Goal: Check status

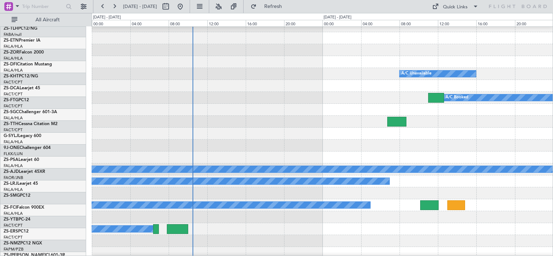
scroll to position [92, 0]
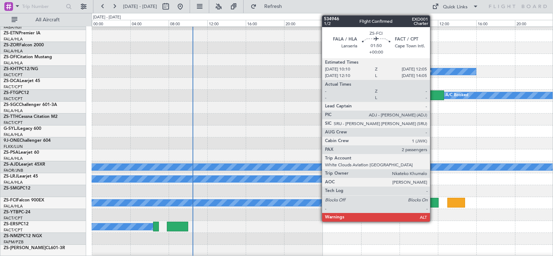
click at [433, 203] on div at bounding box center [429, 203] width 18 height 10
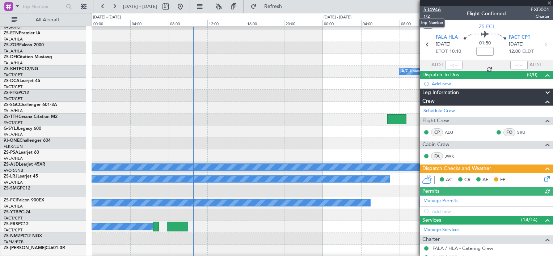
click at [433, 9] on span "534946" at bounding box center [431, 10] width 17 height 8
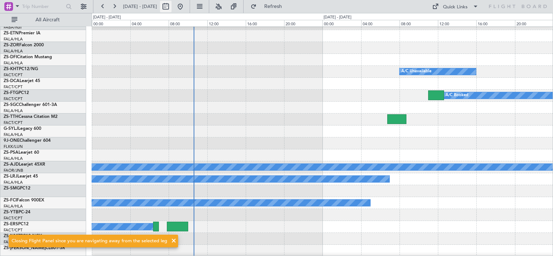
click at [172, 8] on button at bounding box center [166, 7] width 12 height 12
select select "8"
select select "2025"
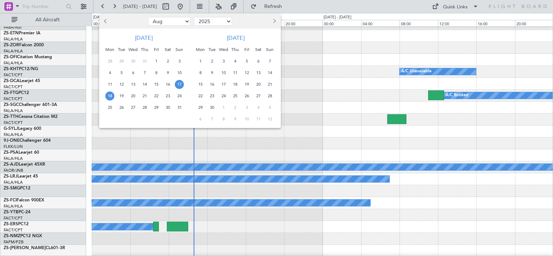
click at [122, 94] on span "19" at bounding box center [121, 96] width 9 height 9
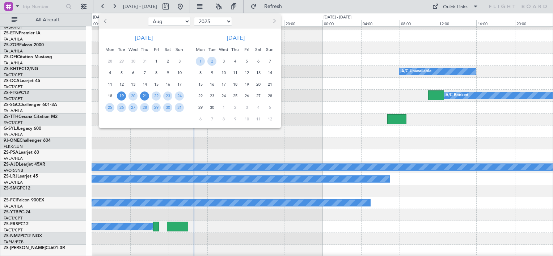
click at [147, 94] on span "21" at bounding box center [144, 96] width 9 height 9
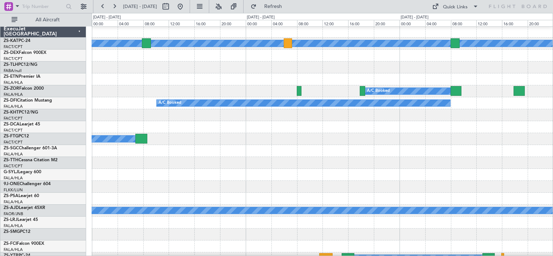
scroll to position [0, 0]
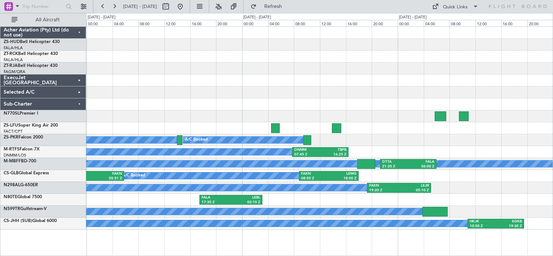
click at [79, 79] on div "ExecuJet [GEOGRAPHIC_DATA]" at bounding box center [43, 81] width 86 height 12
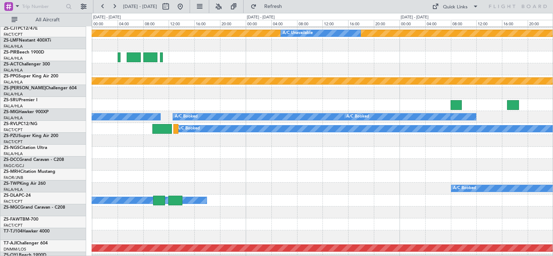
scroll to position [347, 0]
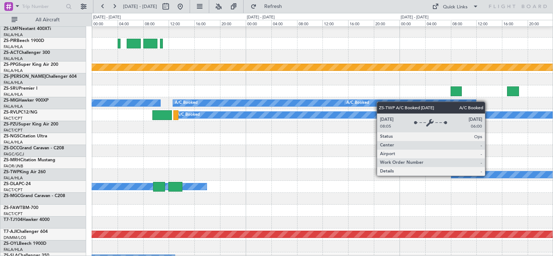
click at [488, 176] on div "A/C Booked" at bounding box center [521, 175] width 140 height 7
